Goal: Check status: Check status

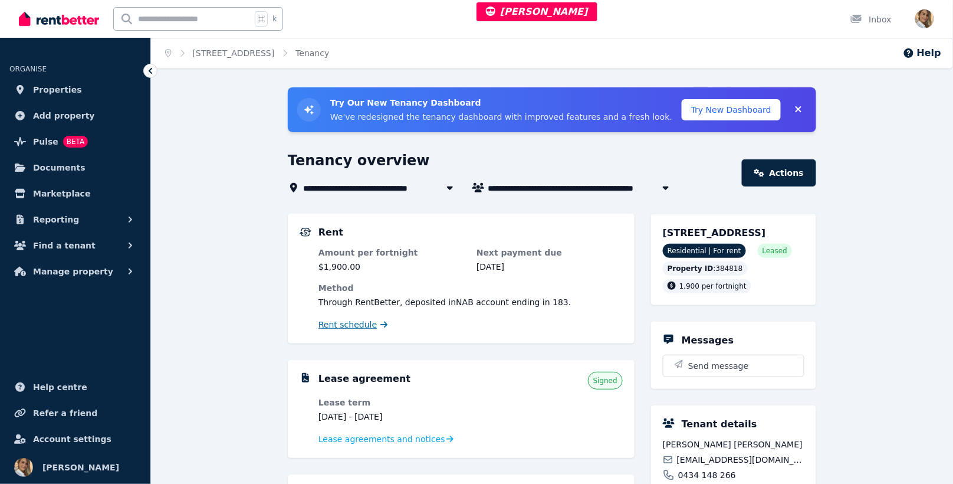
click at [350, 321] on span "Rent schedule" at bounding box center [347, 324] width 58 height 12
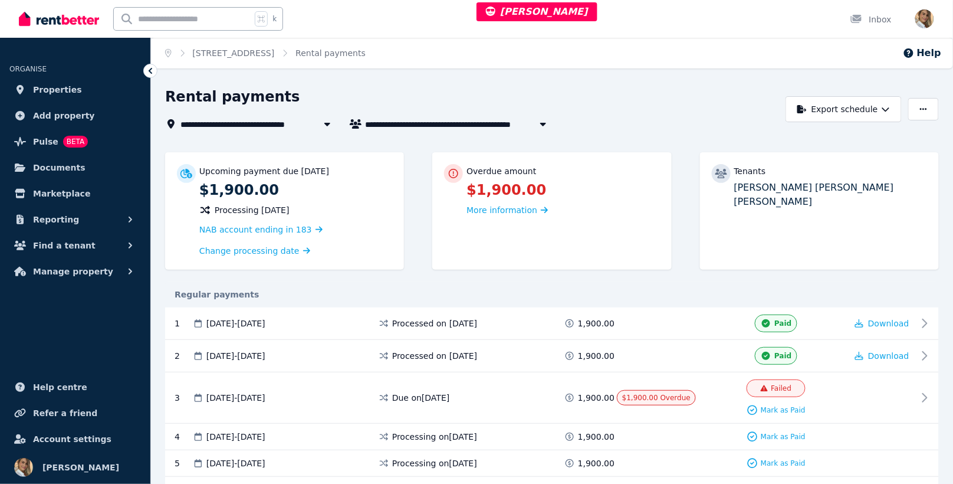
click at [418, 124] on span "[PERSON_NAME] [PERSON_NAME] and [PERSON_NAME] [PERSON_NAME]" at bounding box center [459, 124] width 189 height 14
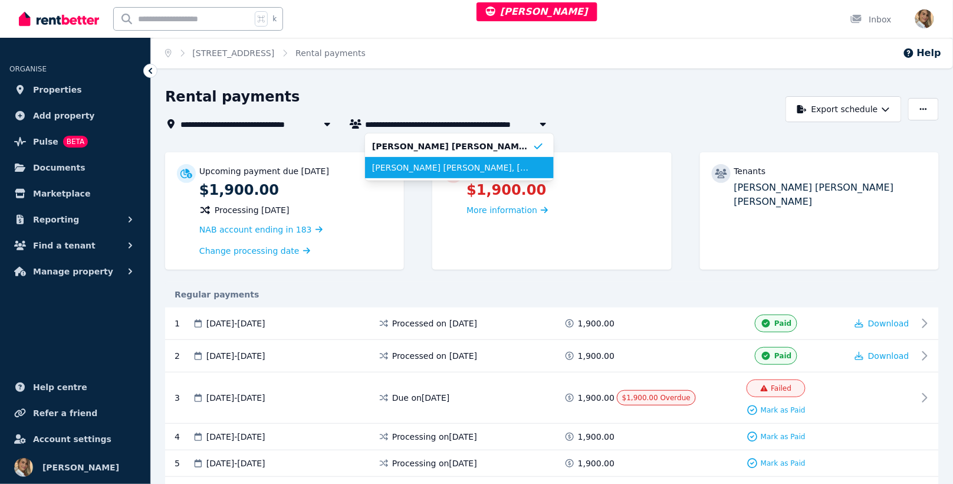
click at [523, 172] on span "[PERSON_NAME] [PERSON_NAME], [PERSON_NAME] [PERSON_NAME], and [PERSON_NAME] [PE…" at bounding box center [452, 168] width 160 height 12
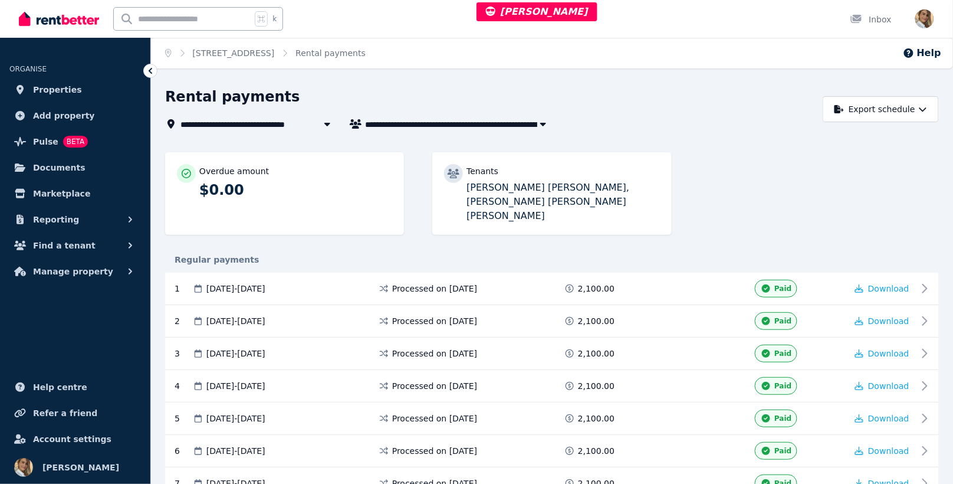
click at [524, 123] on span "[PERSON_NAME] [PERSON_NAME], [PERSON_NAME] [PERSON_NAME], and [PERSON_NAME] [PE…" at bounding box center [459, 124] width 189 height 14
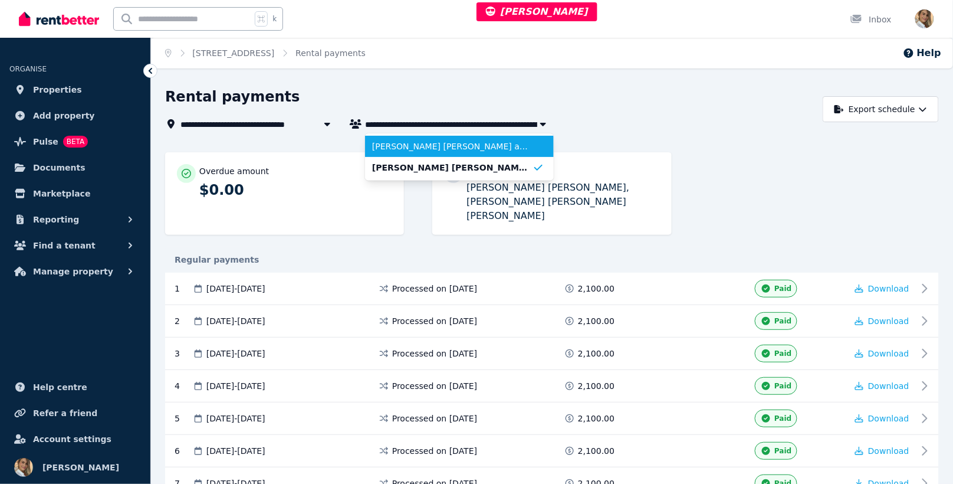
click at [498, 147] on span "[PERSON_NAME] [PERSON_NAME] and [PERSON_NAME] [PERSON_NAME]" at bounding box center [452, 146] width 160 height 12
type input "**********"
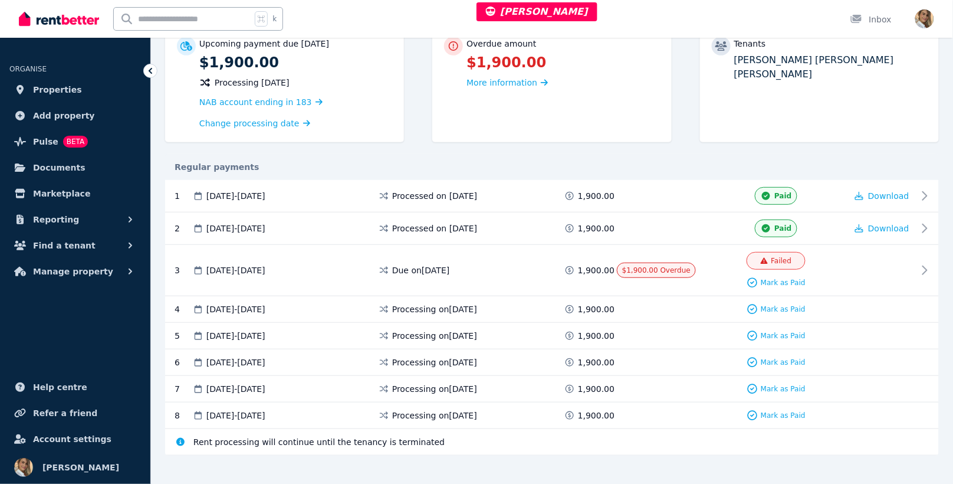
scroll to position [127, 0]
